Goal: Check status: Check status

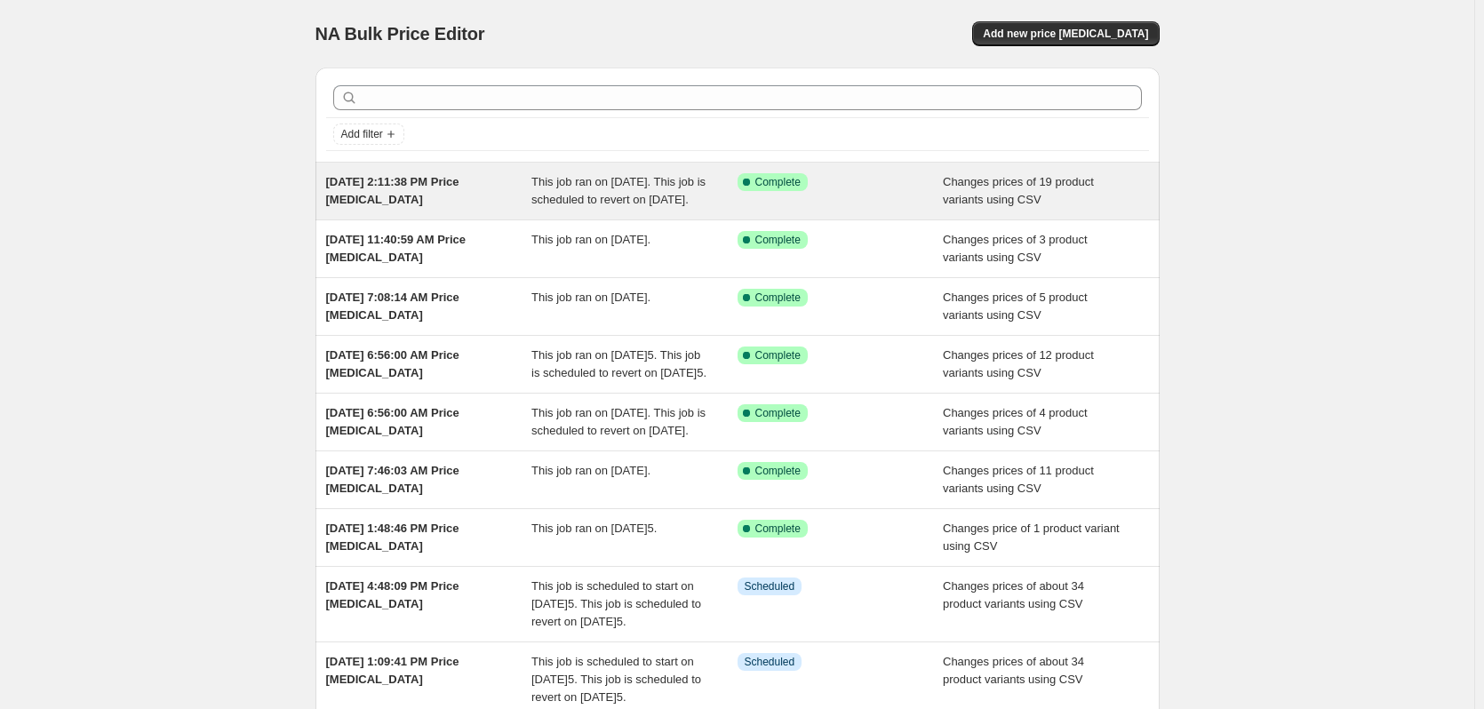
click at [494, 204] on div "[DATE] 2:11:38 PM Price [MEDICAL_DATA]" at bounding box center [429, 191] width 206 height 36
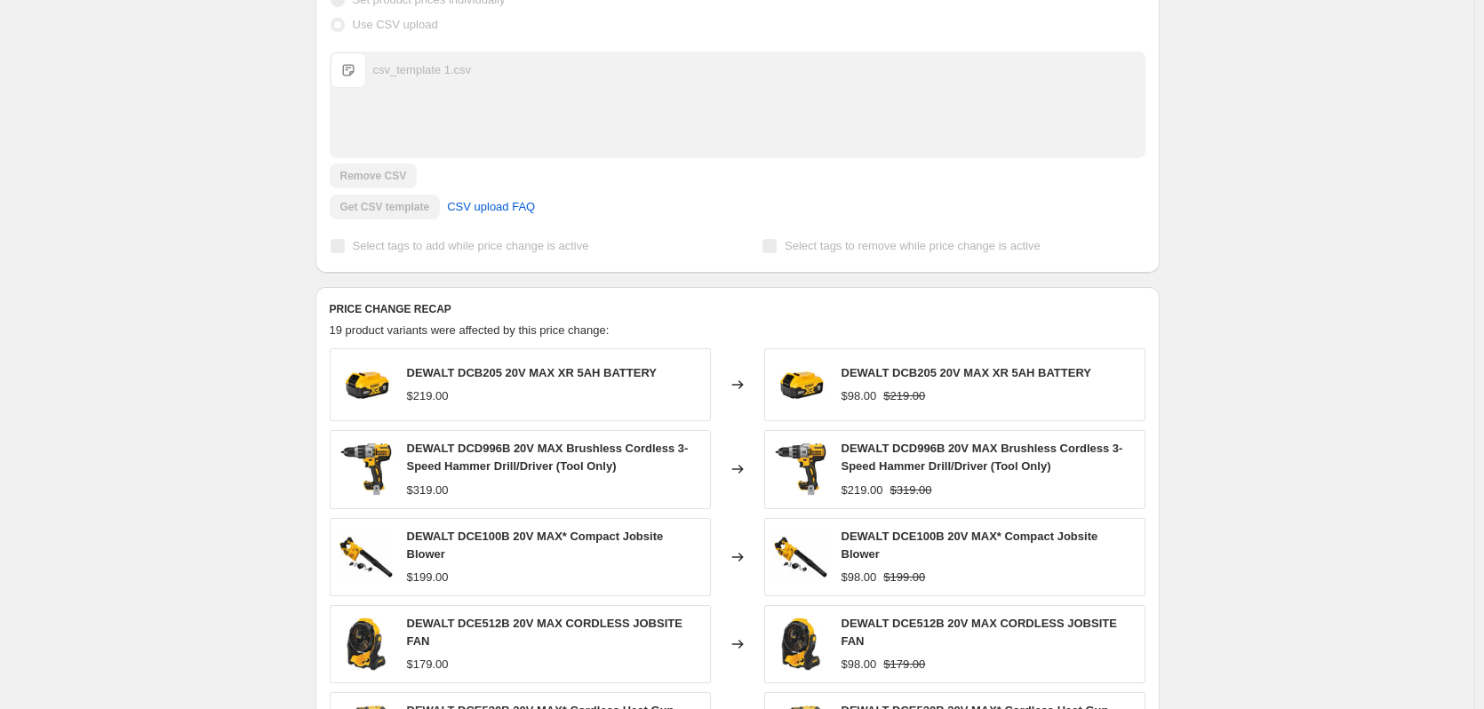
scroll to position [800, 0]
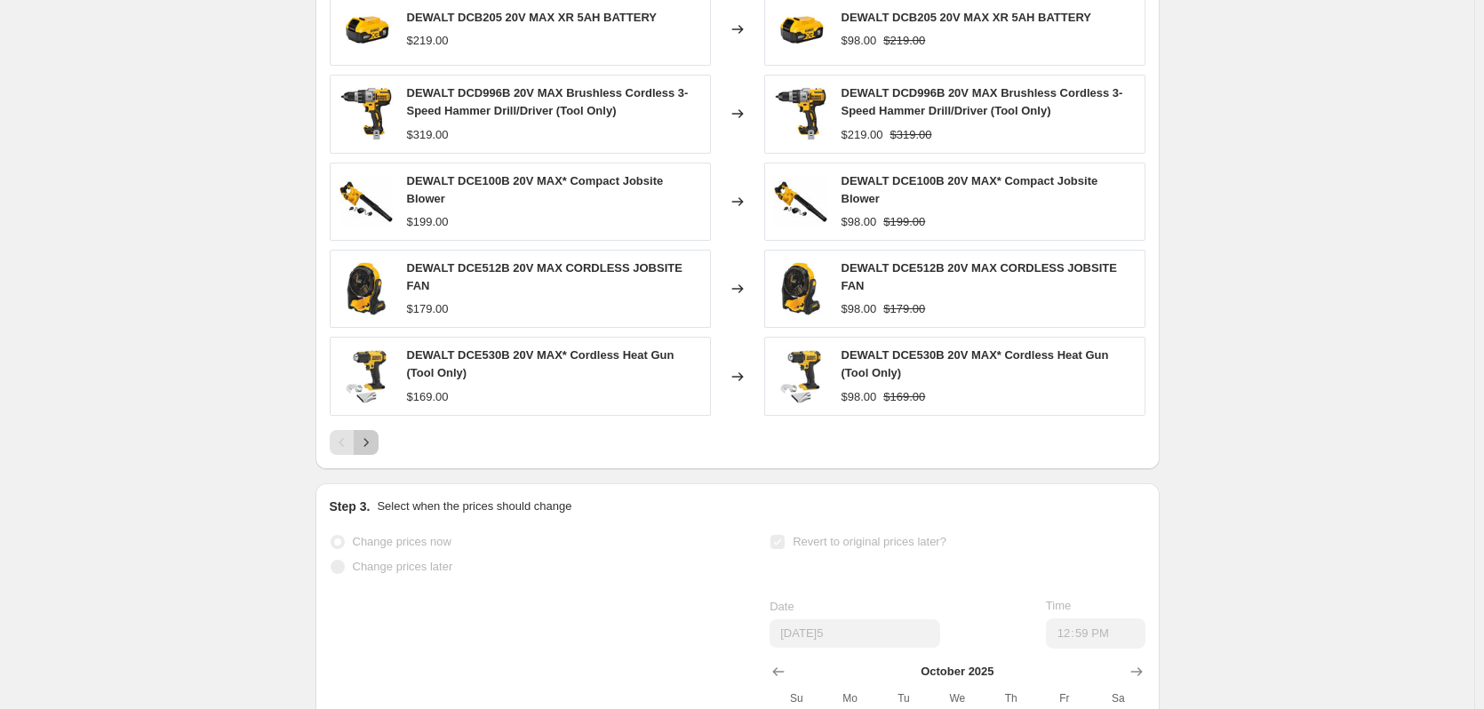
click at [379, 450] on button "Next" at bounding box center [366, 442] width 25 height 25
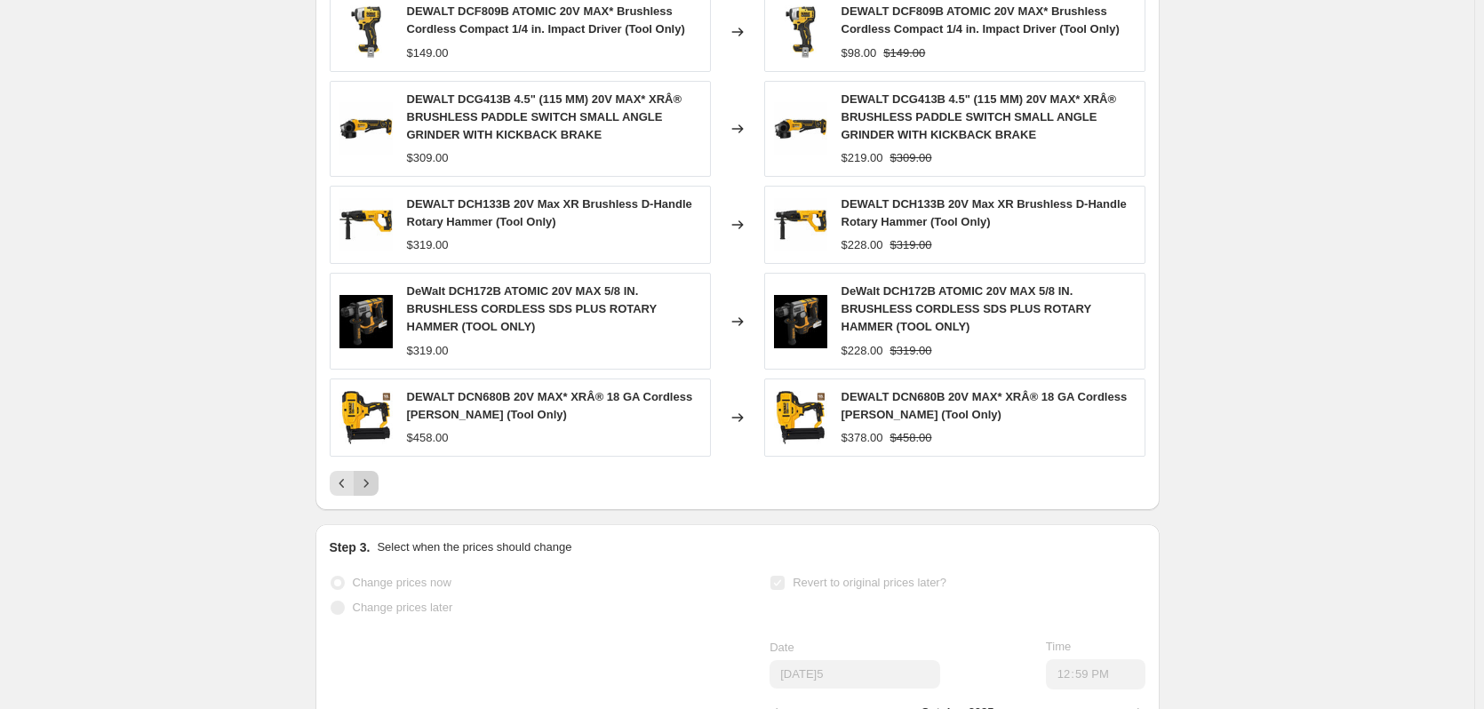
click at [375, 492] on icon "Next" at bounding box center [366, 484] width 18 height 18
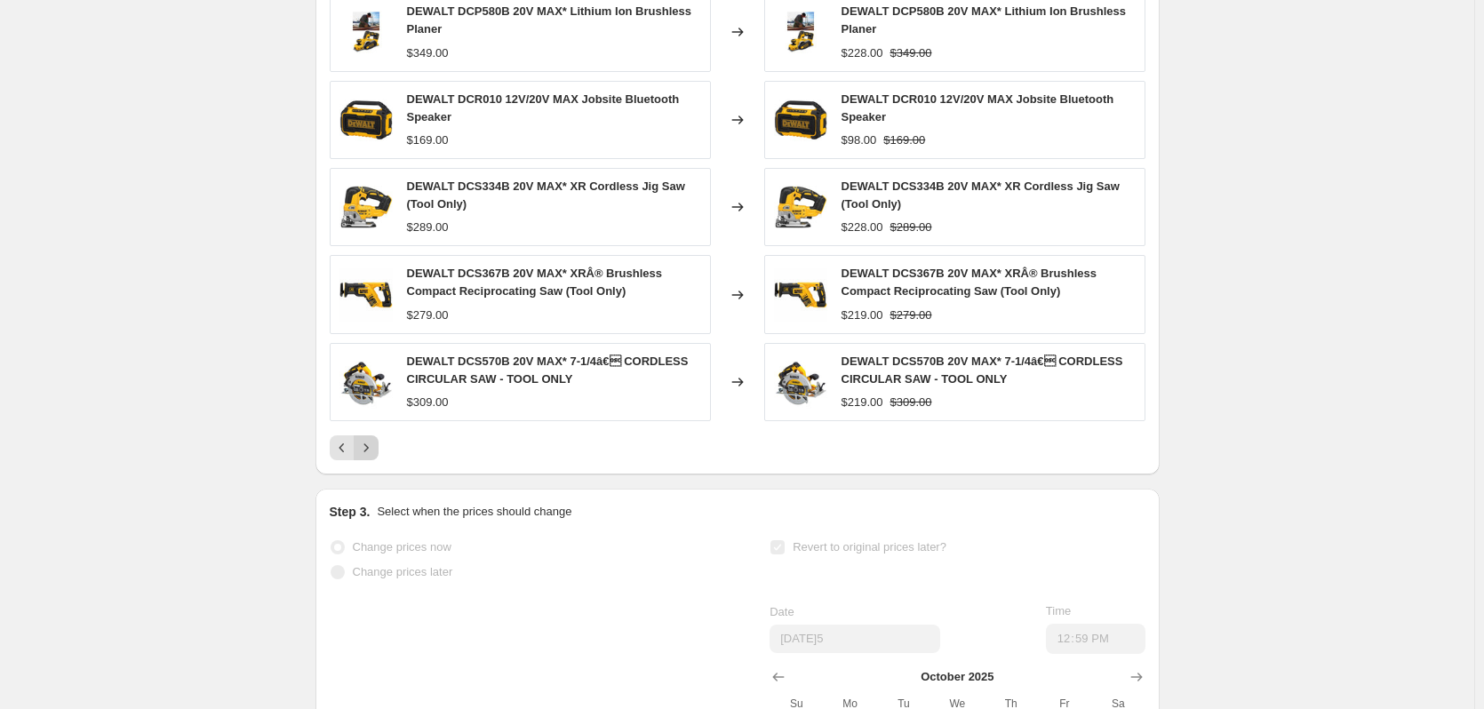
click at [375, 457] on icon "Next" at bounding box center [366, 448] width 18 height 18
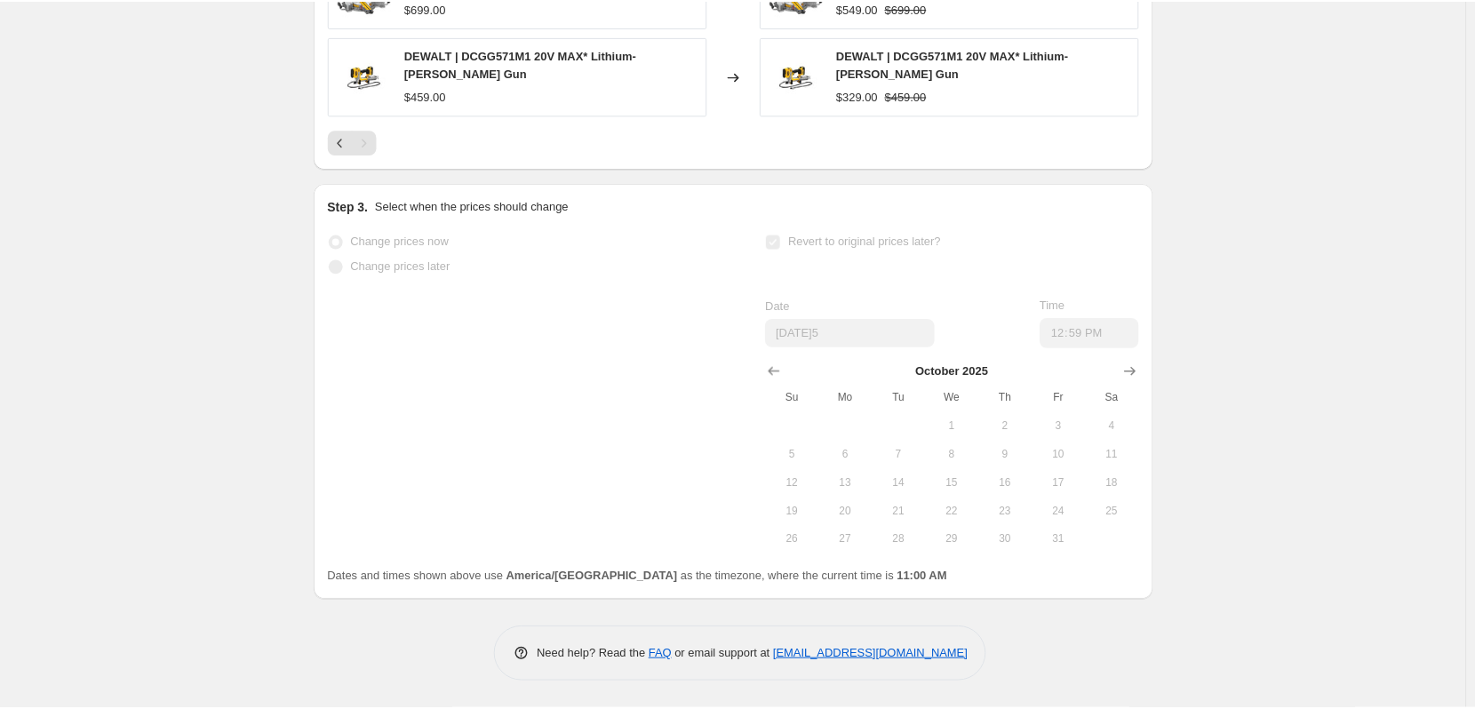
scroll to position [1036, 0]
